Goal: Information Seeking & Learning: Learn about a topic

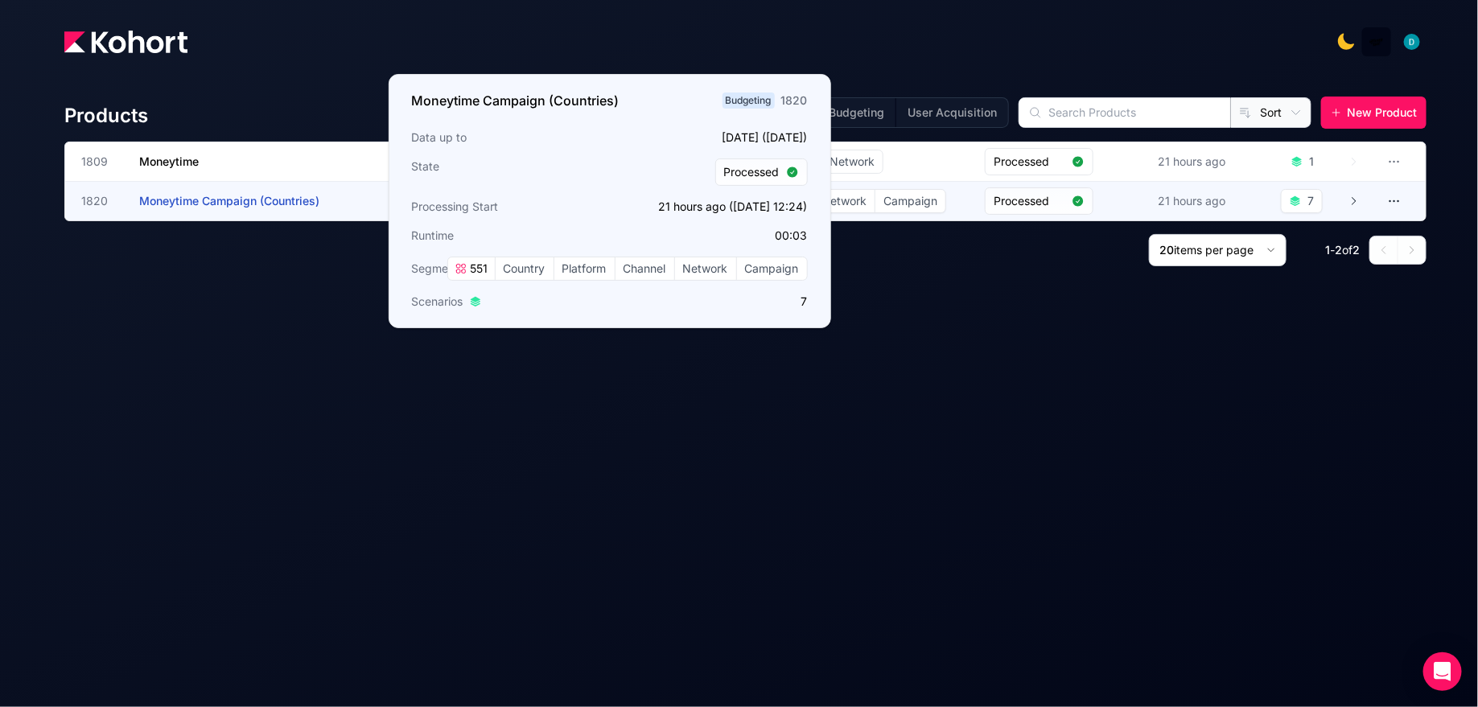
click at [262, 207] on h3 "Moneytime Campaign (Countries)" at bounding box center [259, 201] width 241 height 39
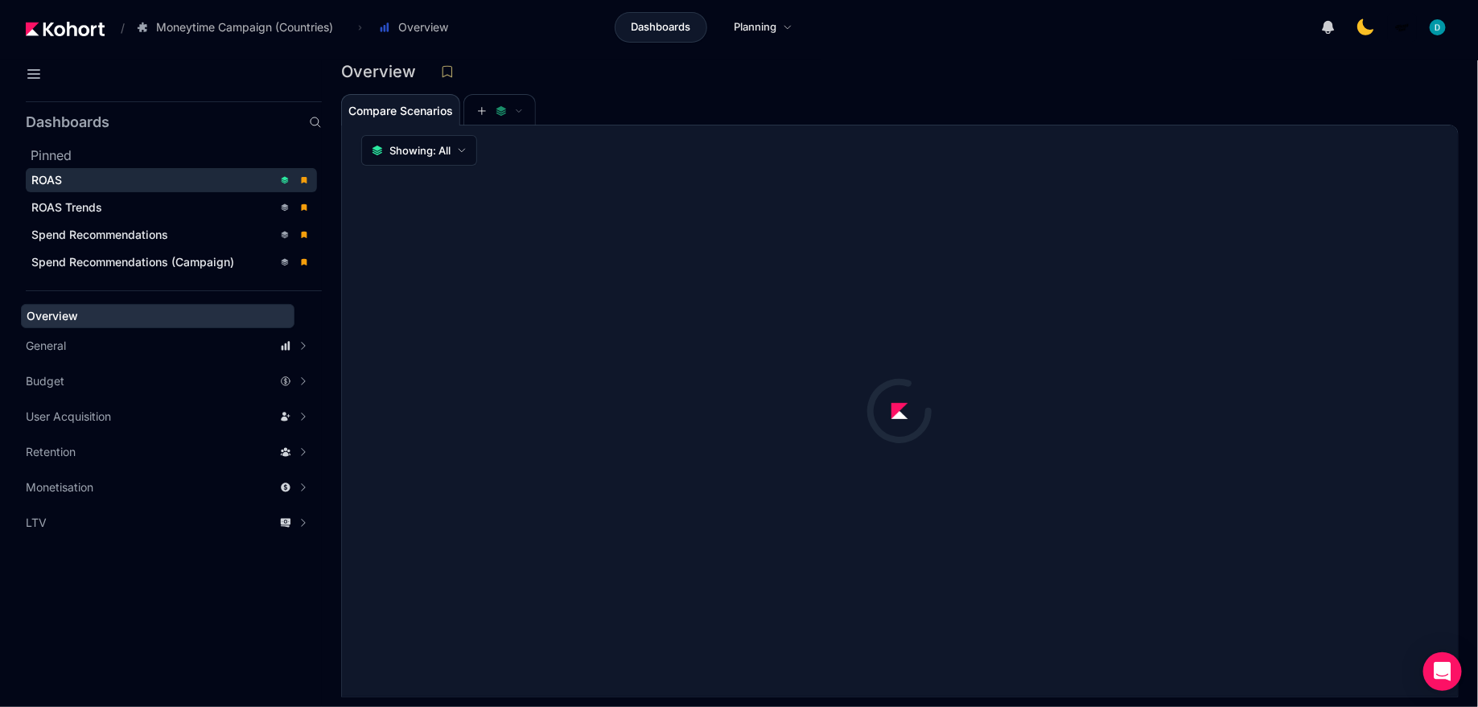
click at [179, 178] on div "ROAS" at bounding box center [151, 180] width 241 height 16
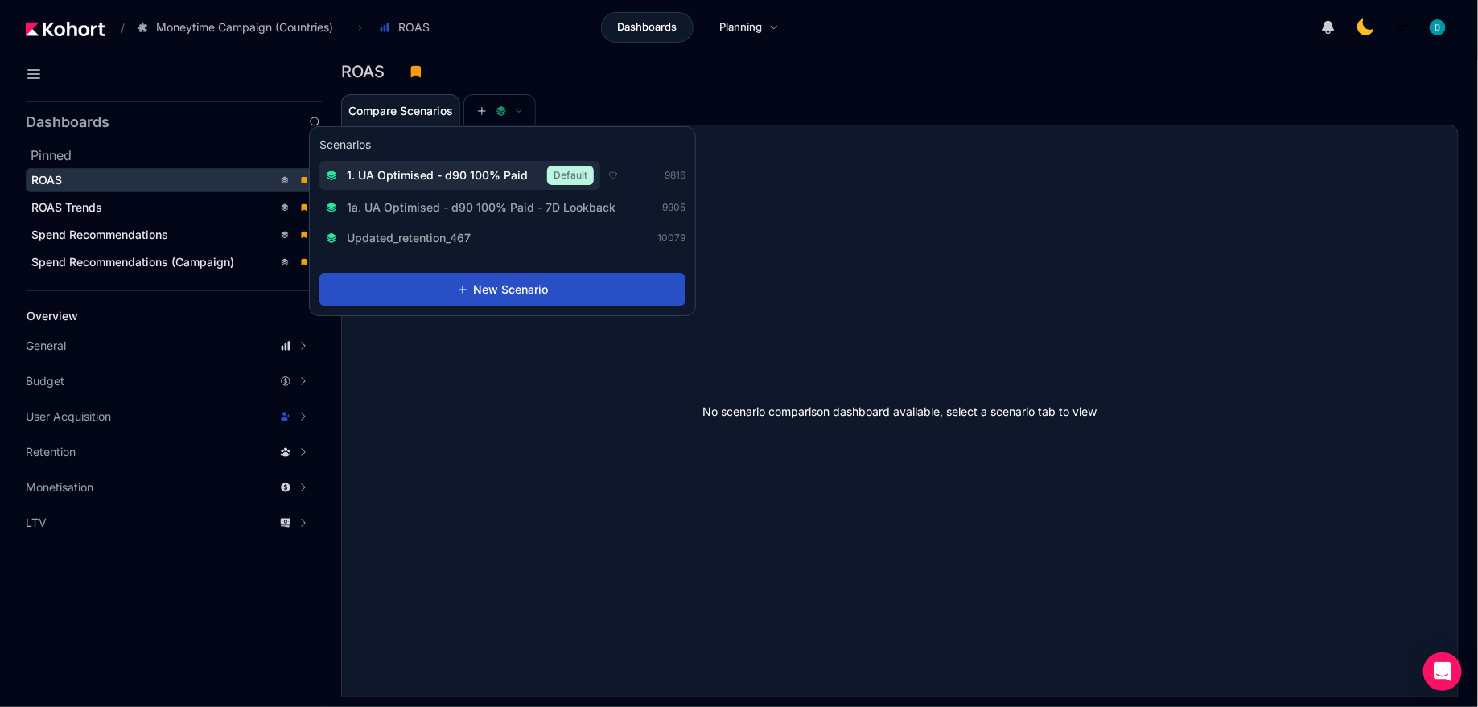
click at [454, 175] on span "1. UA Optimised - d90 100% Paid" at bounding box center [437, 175] width 181 height 16
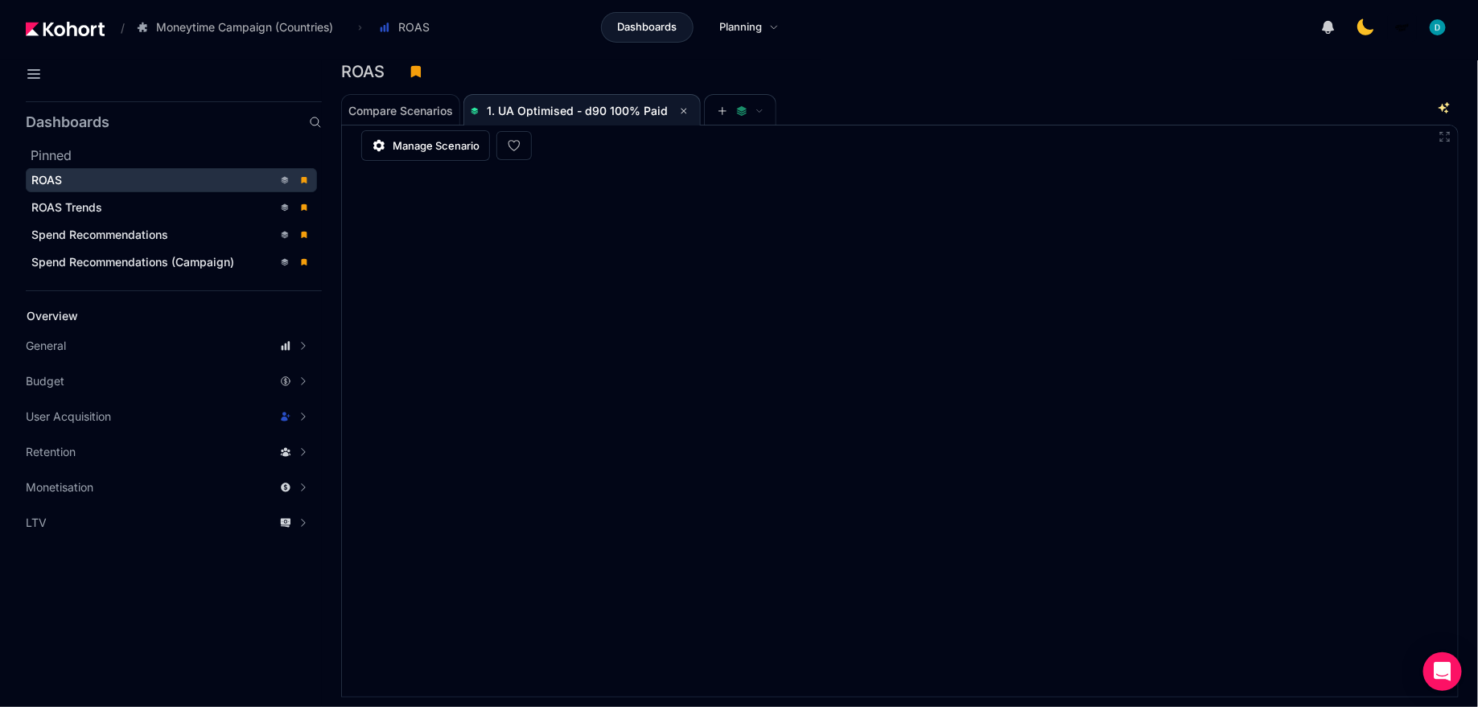
click at [816, 68] on div "ROAS" at bounding box center [893, 72] width 1105 height 24
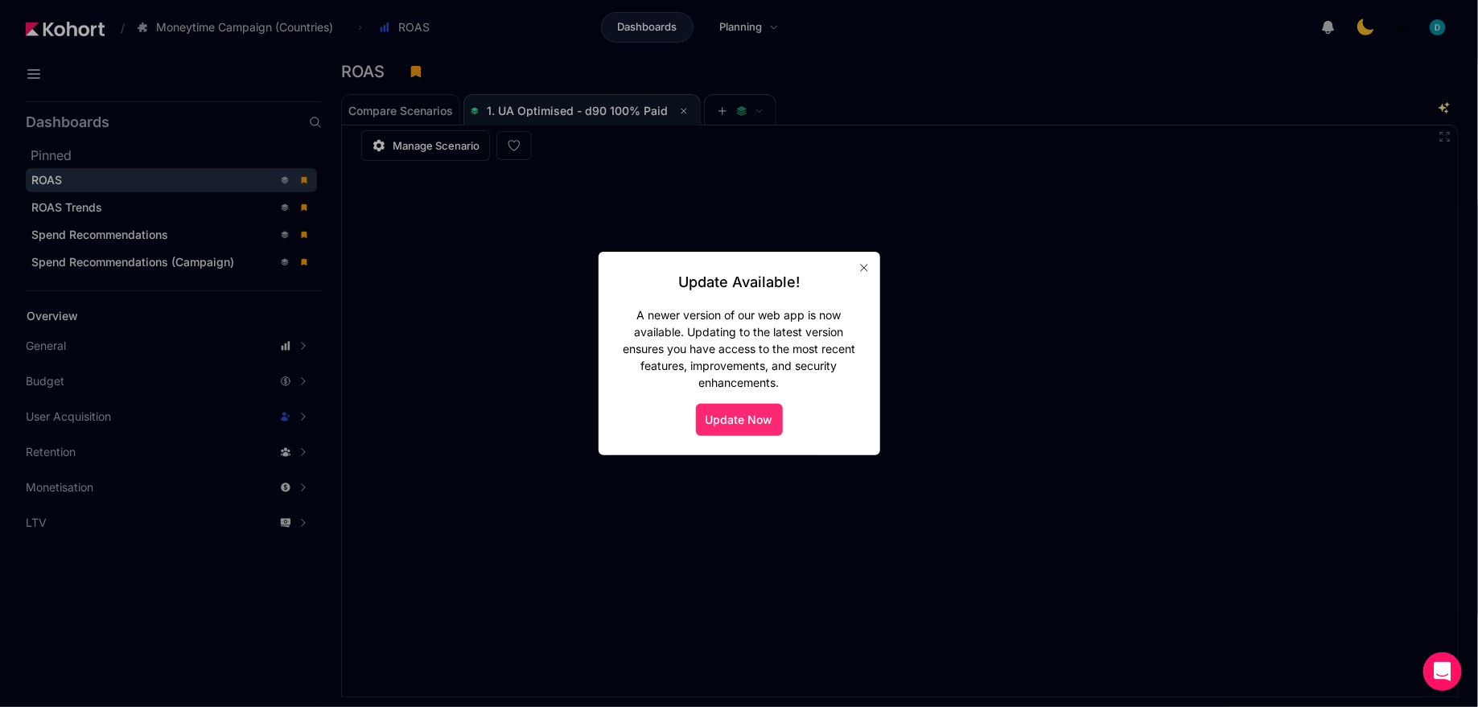
click at [722, 411] on button "Update Now" at bounding box center [739, 420] width 87 height 32
